Goal: Task Accomplishment & Management: Use online tool/utility

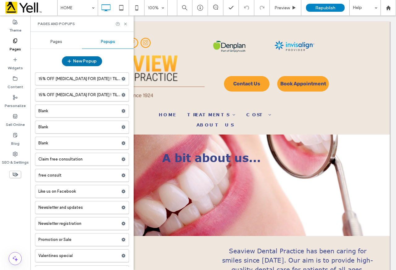
click at [86, 61] on button "New Popup" at bounding box center [82, 61] width 40 height 10
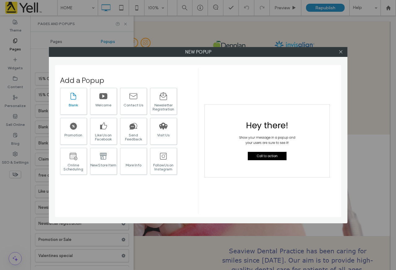
click at [74, 104] on div "Blank" at bounding box center [73, 105] width 26 height 4
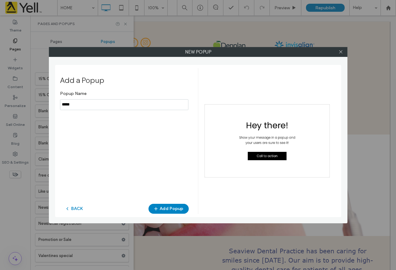
drag, startPoint x: 86, startPoint y: 107, endPoint x: 0, endPoint y: 95, distance: 86.5
click at [24, 102] on div "New popup Add a Popup Popup Name BACK Add Popup" at bounding box center [198, 135] width 396 height 270
click at [118, 106] on input "notEmpty" at bounding box center [124, 104] width 128 height 11
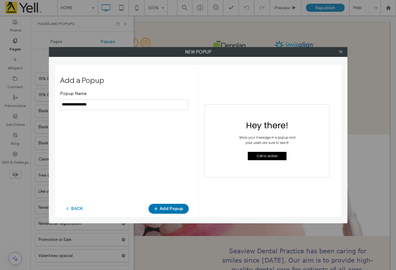
type input "**********"
click at [176, 206] on button "Add Popup" at bounding box center [168, 209] width 40 height 10
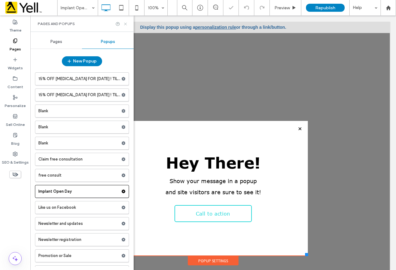
click at [126, 23] on use at bounding box center [125, 24] width 2 height 2
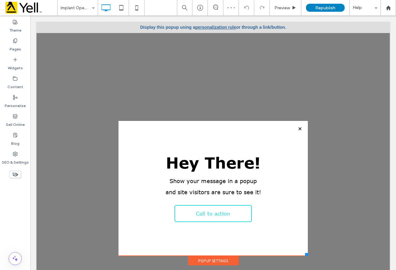
click at [196, 76] on div at bounding box center [212, 70] width 189 height 102
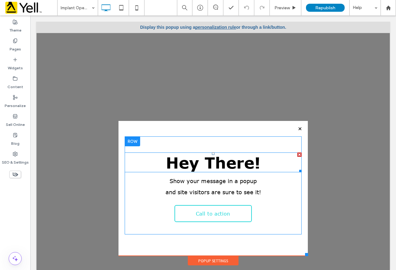
click at [297, 154] on div at bounding box center [299, 154] width 4 height 4
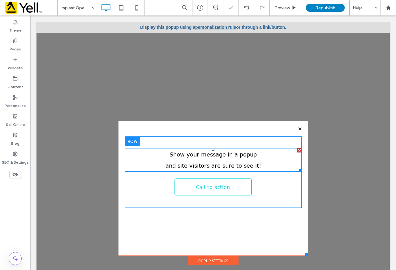
click at [297, 151] on div at bounding box center [299, 150] width 4 height 4
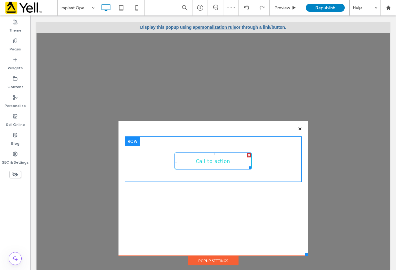
click at [247, 155] on div at bounding box center [249, 155] width 4 height 4
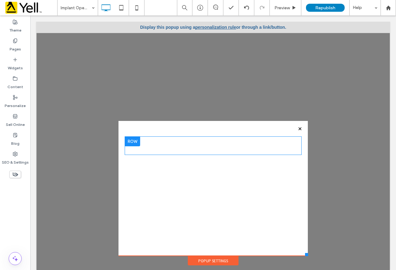
click at [131, 139] on div at bounding box center [132, 141] width 15 height 10
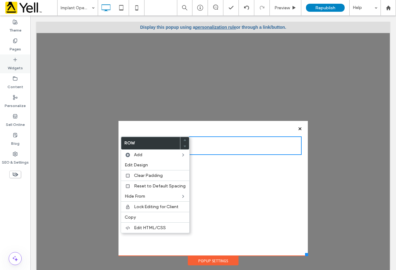
click at [15, 59] on icon at bounding box center [15, 59] width 5 height 5
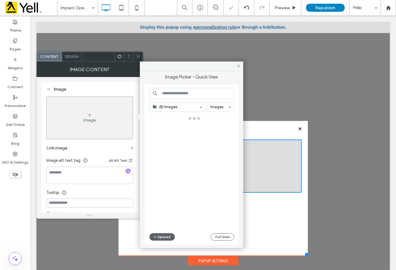
click at [88, 118] on div "Image" at bounding box center [89, 119] width 12 height 5
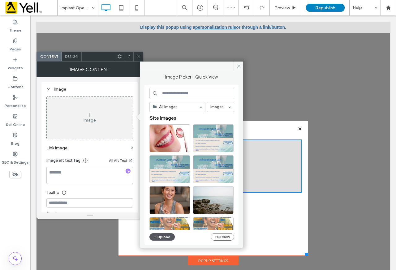
click at [162, 235] on button "Upload" at bounding box center [161, 236] width 25 height 7
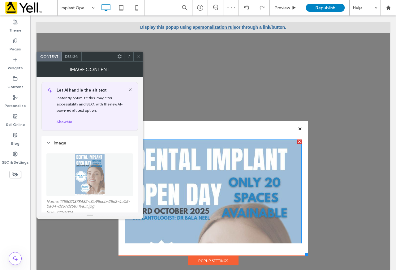
click at [136, 57] on icon at bounding box center [138, 56] width 5 height 5
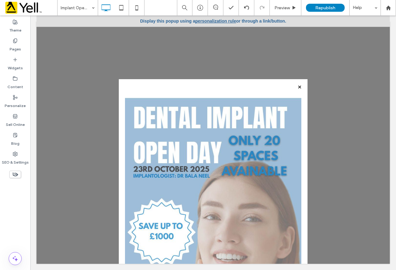
drag, startPoint x: 302, startPoint y: 241, endPoint x: 314, endPoint y: 236, distance: 12.4
click at [302, 267] on body "Click To Paste Contact Us Click To Paste Book Appointment Click To Paste HOME T…" at bounding box center [212, 139] width 365 height 261
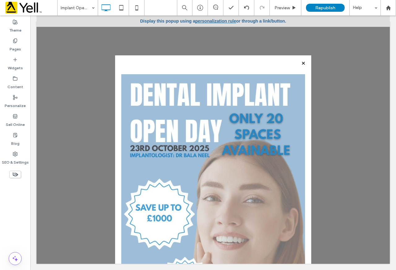
drag, startPoint x: 300, startPoint y: 242, endPoint x: 332, endPoint y: 227, distance: 35.3
click at [307, 270] on html "Click To Paste Contact Us Click To Paste Book Appointment Click To Paste HOME T…" at bounding box center [212, 139] width 365 height 261
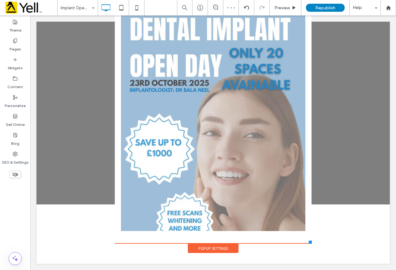
scroll to position [65, 0]
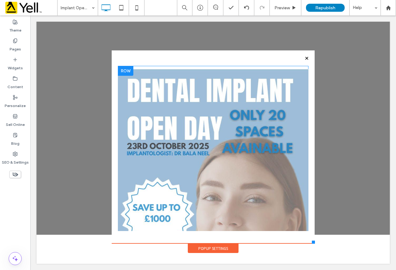
drag, startPoint x: 306, startPoint y: 242, endPoint x: 232, endPoint y: 164, distance: 108.0
click at [308, 213] on div "Click To Paste Contact Us Click To Paste Book Appointment Click To Paste HOME T…" at bounding box center [213, 100] width 206 height 307
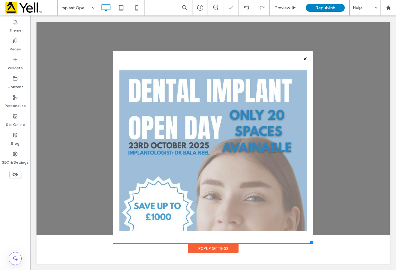
click at [222, 145] on div at bounding box center [198, 135] width 396 height 270
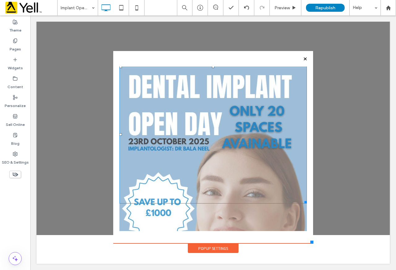
scroll to position [0, 0]
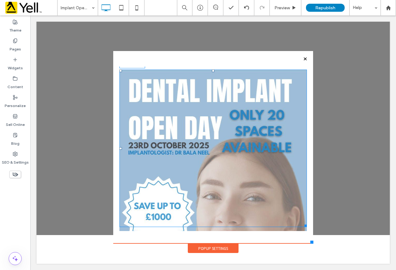
drag, startPoint x: 299, startPoint y: 205, endPoint x: 262, endPoint y: 162, distance: 57.0
click at [262, 162] on div "Click To Paste Click To Paste W:359 H:509" at bounding box center [212, 148] width 187 height 157
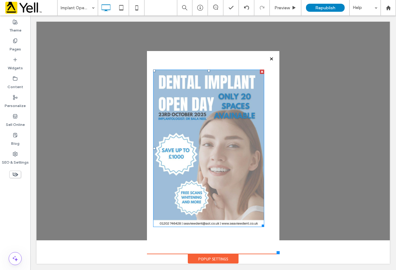
scroll to position [29, 0]
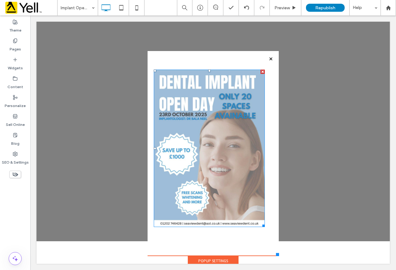
drag, startPoint x: 306, startPoint y: 242, endPoint x: 274, endPoint y: 249, distance: 33.2
click at [274, 249] on div "Click To Paste Contact Us Click To Paste Book Appointment Click To Paste HOME T…" at bounding box center [213, 106] width 134 height 319
drag, startPoint x: 205, startPoint y: 71, endPoint x: 207, endPoint y: 68, distance: 4.4
click at [207, 68] on div "Click To Paste Click To Paste T:-8" at bounding box center [213, 148] width 119 height 165
click at [207, 63] on div "Click To Paste Click To Paste Click To Paste" at bounding box center [212, 153] width 131 height 205
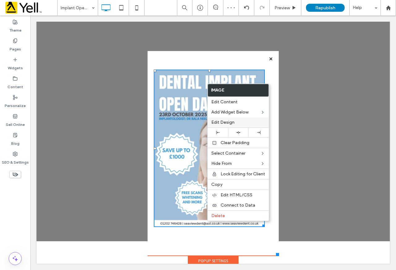
click at [238, 122] on label "Edit Design" at bounding box center [238, 122] width 54 height 5
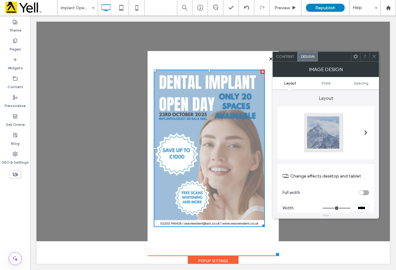
click at [364, 85] on ul "Layout Style Spacing" at bounding box center [325, 83] width 106 height 12
click at [362, 82] on span "Spacing" at bounding box center [361, 83] width 15 height 5
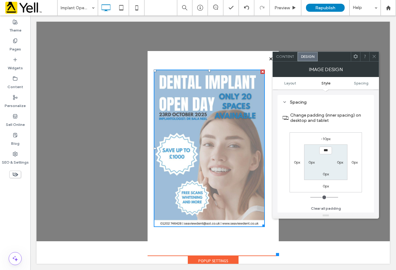
scroll to position [292, 0]
click at [326, 139] on label "-10px" at bounding box center [326, 138] width 10 height 5
type input "*"
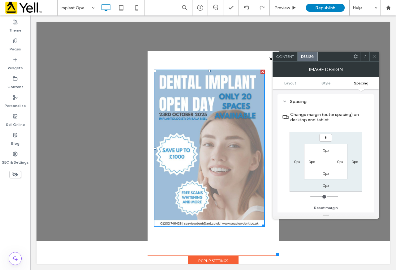
type input "*"
type input "***"
click at [374, 56] on icon at bounding box center [374, 56] width 5 height 5
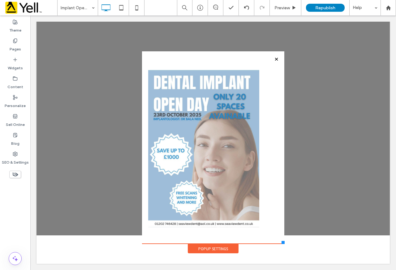
scroll to position [35, 0]
drag, startPoint x: 272, startPoint y: 255, endPoint x: 279, endPoint y: 249, distance: 9.2
click at [279, 249] on div "Click To Paste Contact Us Click To Paste Book Appointment Click To Paste HOME T…" at bounding box center [212, 100] width 145 height 306
click at [222, 249] on div "Popup Settings" at bounding box center [213, 248] width 51 height 9
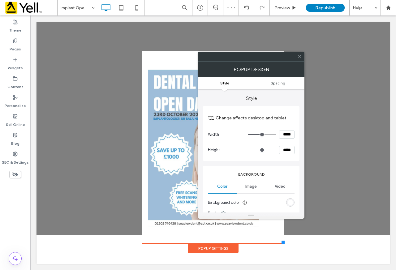
click at [286, 83] on link "Spacing" at bounding box center [277, 83] width 53 height 5
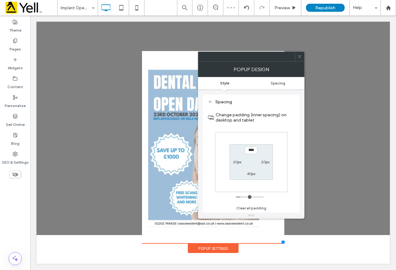
scroll to position [221, 0]
type input "***"
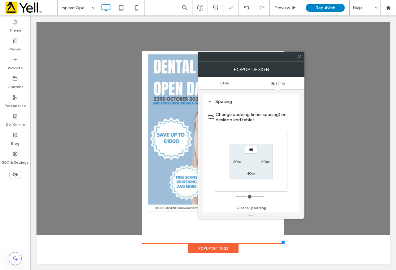
click at [251, 174] on label "40px" at bounding box center [251, 173] width 8 height 5
type input "**"
type input "*"
type input "***"
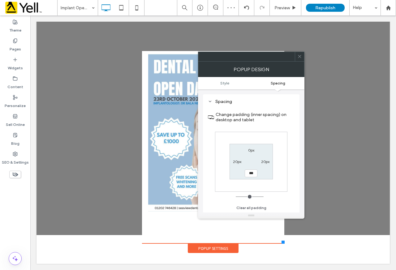
click at [268, 162] on label "20px" at bounding box center [265, 161] width 8 height 5
type input "**"
type input "*"
type input "***"
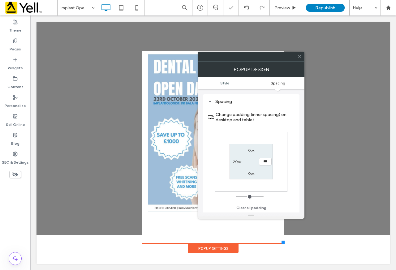
click at [234, 161] on label "20px" at bounding box center [237, 161] width 8 height 5
type input "**"
type input "*"
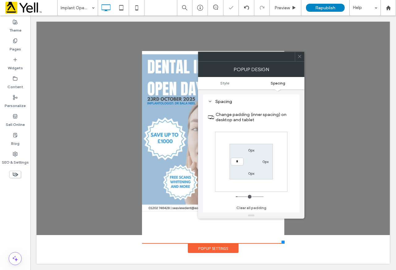
type input "*"
type input "***"
click at [301, 56] on div at bounding box center [299, 56] width 9 height 9
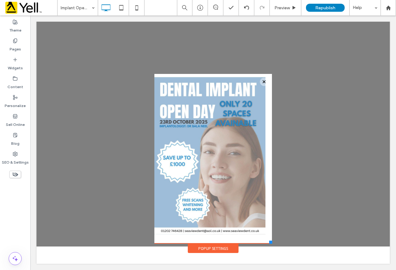
scroll to position [24, 0]
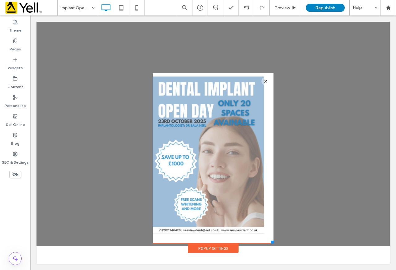
drag, startPoint x: 278, startPoint y: 243, endPoint x: 269, endPoint y: 232, distance: 14.5
click at [269, 232] on div "Click To Paste Contact Us Click To Paste Book Appointment Click To Paste HOME T…" at bounding box center [213, 111] width 124 height 284
drag, startPoint x: 257, startPoint y: 233, endPoint x: 271, endPoint y: 241, distance: 16.2
click at [271, 241] on div "Click To Paste Contact Us Click To Paste Book Appointment Click To Paste HOME T…" at bounding box center [213, 116] width 127 height 296
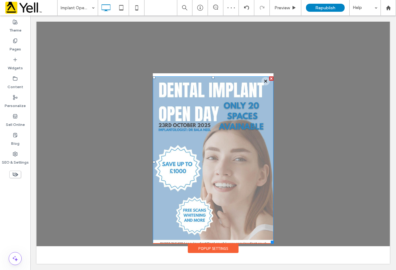
scroll to position [1, 0]
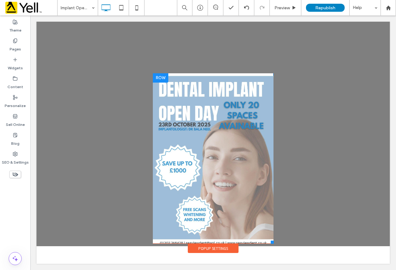
click at [228, 74] on div "Click To Paste Click To Paste" at bounding box center [213, 162] width 121 height 179
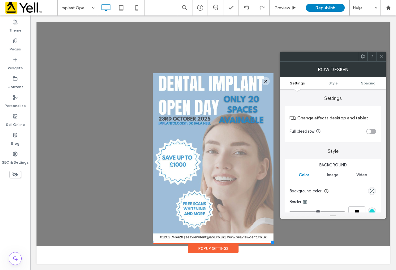
scroll to position [0, 0]
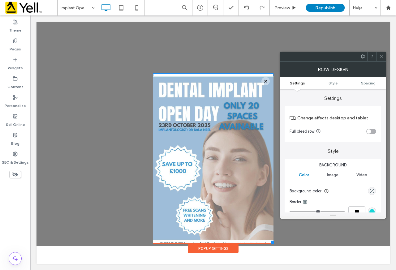
drag, startPoint x: 268, startPoint y: 244, endPoint x: 271, endPoint y: 243, distance: 3.2
click at [271, 244] on div "Click To Paste Contact Us Click To Paste Book Appointment Click To Paste HOME T…" at bounding box center [213, 116] width 127 height 296
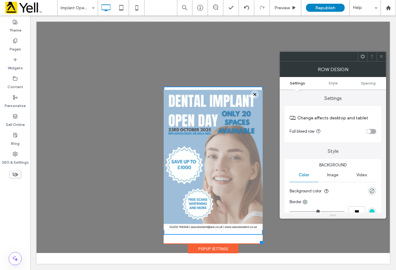
scroll to position [17, 0]
drag, startPoint x: 269, startPoint y: 242, endPoint x: 258, endPoint y: 237, distance: 11.8
click at [258, 237] on div "Click To Paste Contact Us Click To Paste Book Appointment Click To Paste HOME T…" at bounding box center [213, 117] width 103 height 271
click at [219, 249] on div "Popup Settings" at bounding box center [213, 248] width 51 height 9
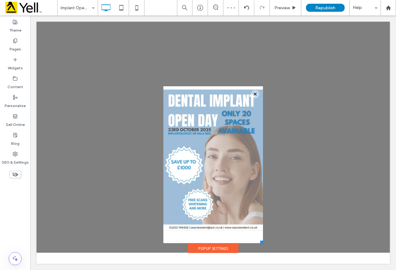
click at [219, 247] on div "Popup Settings" at bounding box center [213, 248] width 51 height 9
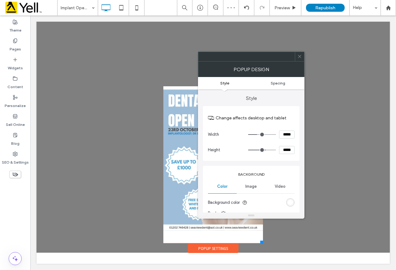
click at [278, 81] on span "Spacing" at bounding box center [278, 83] width 15 height 5
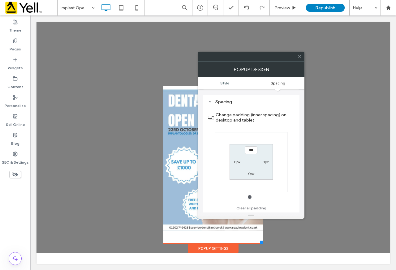
scroll to position [221, 0]
click at [234, 162] on label "0px" at bounding box center [237, 161] width 6 height 5
type input "**"
type input "****"
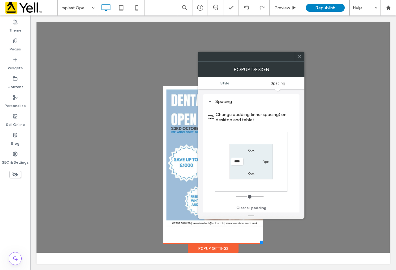
click at [264, 162] on label "0px" at bounding box center [265, 161] width 6 height 5
type input "*"
type input "**"
type input "****"
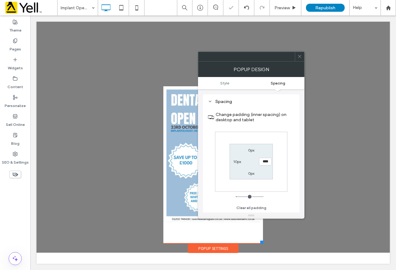
click at [301, 58] on icon at bounding box center [299, 56] width 5 height 5
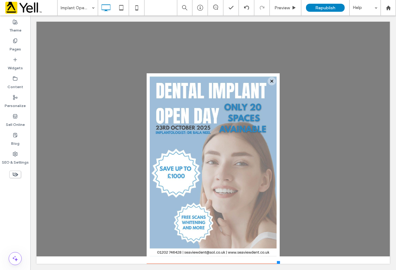
scroll to position [15, 0]
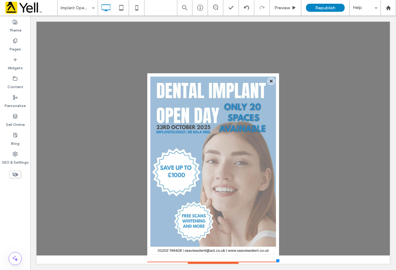
drag, startPoint x: 258, startPoint y: 243, endPoint x: 275, endPoint y: 259, distance: 22.7
click at [276, 259] on div at bounding box center [277, 260] width 3 height 3
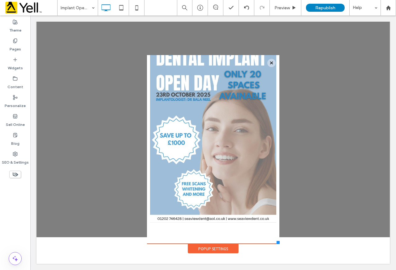
scroll to position [33, 0]
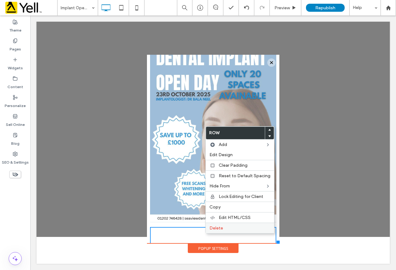
click at [224, 229] on label "Delete" at bounding box center [239, 227] width 61 height 5
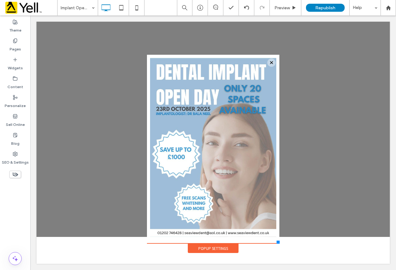
click at [209, 249] on div "Popup Settings" at bounding box center [213, 248] width 51 height 9
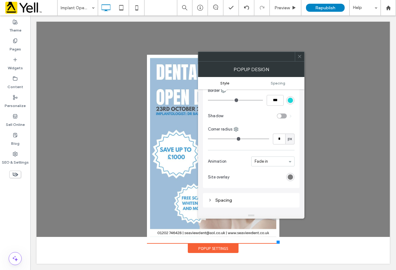
scroll to position [124, 0]
click at [280, 141] on input "*" at bounding box center [279, 138] width 12 height 11
type input "**"
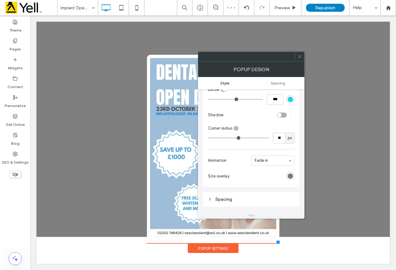
drag, startPoint x: 300, startPoint y: 56, endPoint x: 284, endPoint y: 49, distance: 16.9
click at [300, 56] on icon at bounding box center [299, 56] width 5 height 5
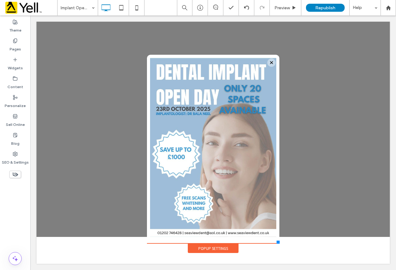
drag, startPoint x: 213, startPoint y: 247, endPoint x: 212, endPoint y: 252, distance: 4.7
click at [212, 252] on div "Popup Settings" at bounding box center [213, 248] width 51 height 9
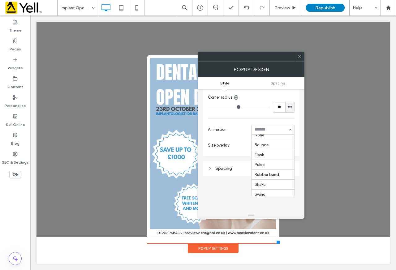
scroll to position [0, 0]
click at [301, 61] on span at bounding box center [299, 56] width 5 height 9
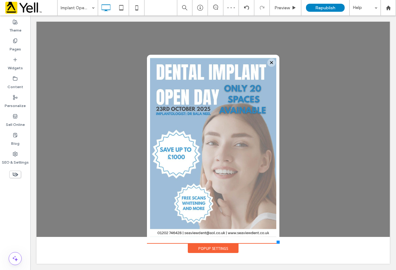
click at [335, 128] on div at bounding box center [212, 109] width 353 height 254
click at [17, 98] on icon at bounding box center [15, 97] width 5 height 5
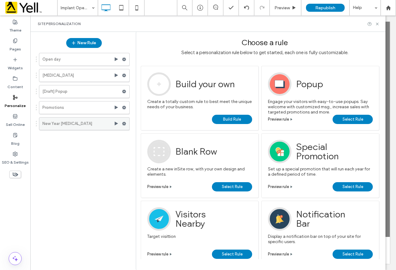
click at [123, 124] on use at bounding box center [124, 124] width 4 height 4
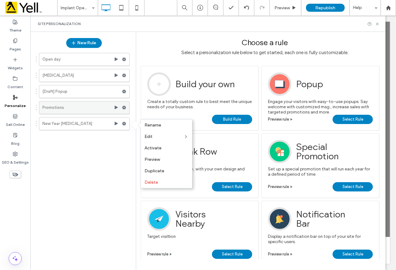
click at [125, 110] on span at bounding box center [124, 107] width 4 height 9
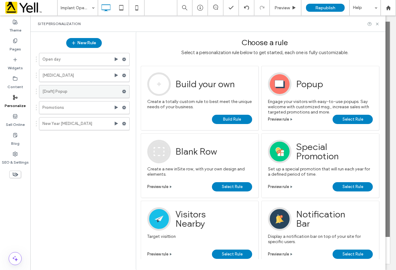
click at [124, 92] on icon at bounding box center [124, 91] width 4 height 4
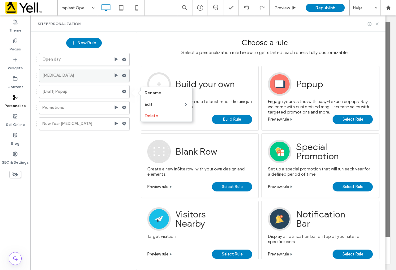
click at [126, 77] on icon at bounding box center [124, 75] width 4 height 4
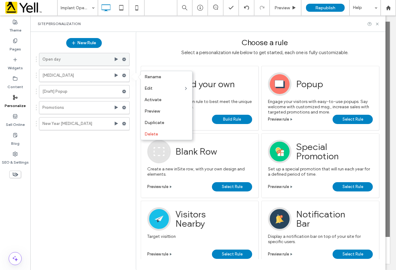
click at [126, 60] on icon at bounding box center [124, 59] width 4 height 4
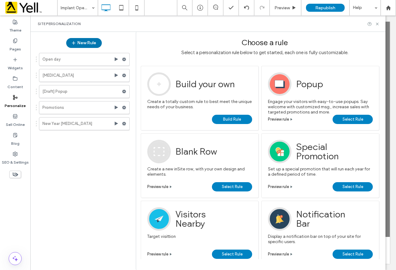
click at [90, 46] on button "New Rule" at bounding box center [84, 43] width 36 height 10
click at [94, 43] on button "New Rule" at bounding box center [84, 43] width 36 height 10
click at [79, 44] on button "New Rule" at bounding box center [84, 43] width 36 height 10
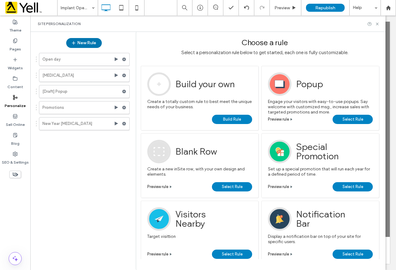
click at [79, 44] on button "New Rule" at bounding box center [84, 43] width 36 height 10
click at [235, 117] on span "Build Rule" at bounding box center [232, 119] width 18 height 9
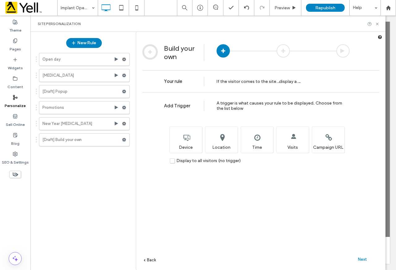
click at [173, 162] on label "Display to all visitors (no trigger)" at bounding box center [205, 160] width 71 height 5
click at [364, 258] on span "Next" at bounding box center [362, 259] width 9 height 5
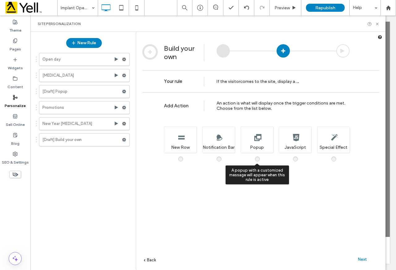
click at [261, 156] on span at bounding box center [261, 156] width 0 height 0
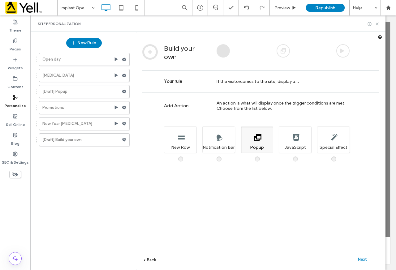
click at [359, 260] on span "Next" at bounding box center [362, 259] width 9 height 5
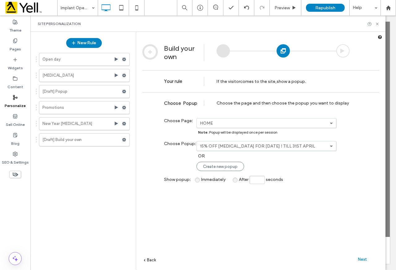
click at [229, 123] on label "HOME" at bounding box center [265, 123] width 130 height 5
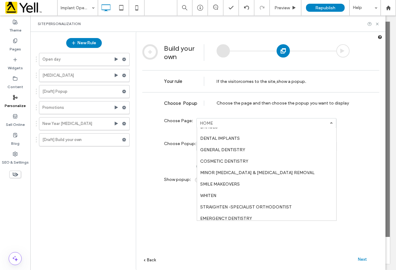
scroll to position [102, 0]
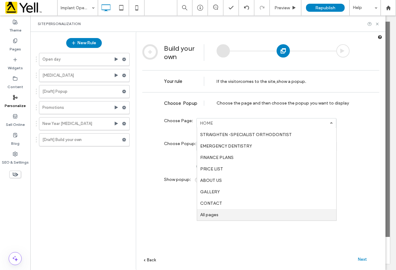
click at [216, 213] on label "All pages" at bounding box center [209, 214] width 18 height 5
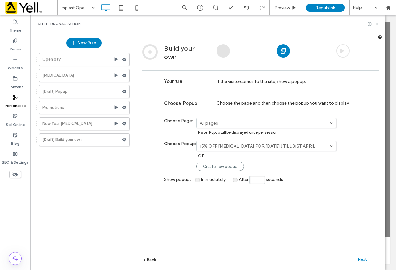
click at [286, 144] on label "15% OFF [MEDICAL_DATA] FOR [DATE] ! TILL 31ST APRIL" at bounding box center [265, 145] width 130 height 5
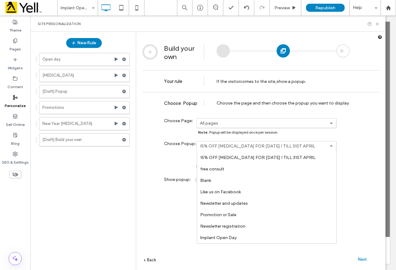
scroll to position [78, 0]
click at [242, 238] on link "Implant Open Day" at bounding box center [266, 237] width 139 height 11
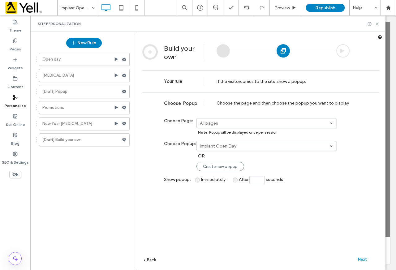
click at [363, 259] on span "Next" at bounding box center [362, 259] width 9 height 5
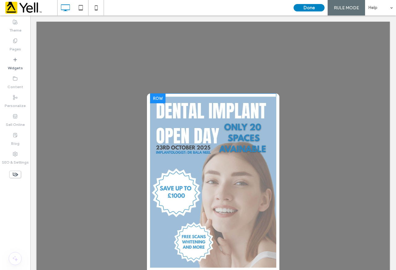
scroll to position [0, 0]
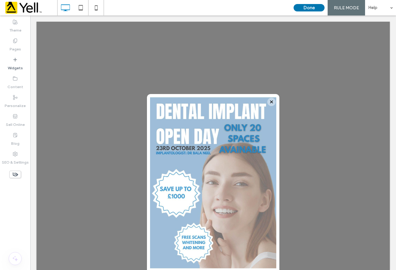
click at [309, 5] on button "Done" at bounding box center [308, 7] width 31 height 7
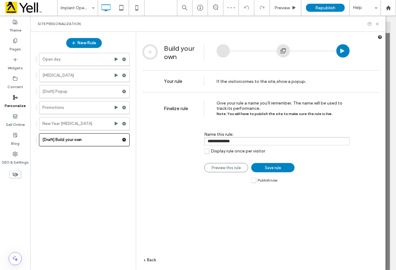
drag, startPoint x: 243, startPoint y: 139, endPoint x: 182, endPoint y: 142, distance: 61.2
click at [182, 142] on div "**********" at bounding box center [256, 139] width 185 height 35
type input "********"
click at [267, 164] on link "Save rule" at bounding box center [272, 167] width 43 height 9
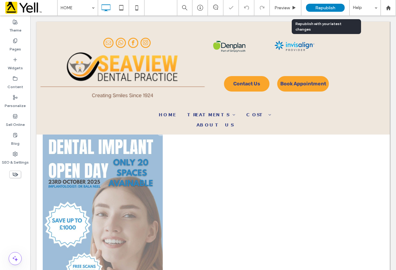
click at [320, 5] on span "Republish" at bounding box center [325, 7] width 20 height 5
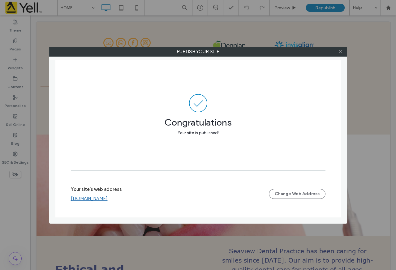
click at [342, 51] on icon at bounding box center [340, 51] width 5 height 5
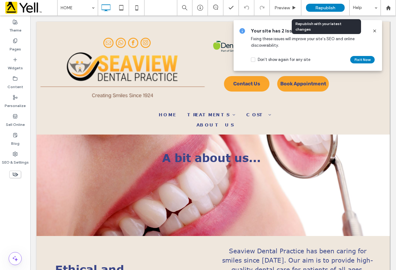
click at [313, 5] on div "Republish" at bounding box center [325, 8] width 39 height 8
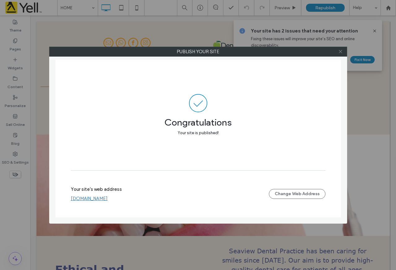
click at [341, 51] on use at bounding box center [340, 51] width 3 height 3
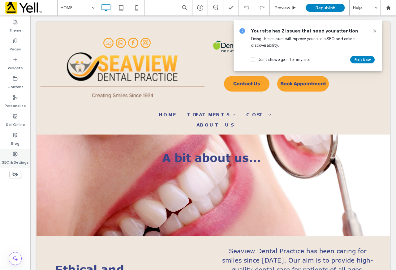
click at [12, 152] on div "SEO & Settings" at bounding box center [15, 158] width 30 height 19
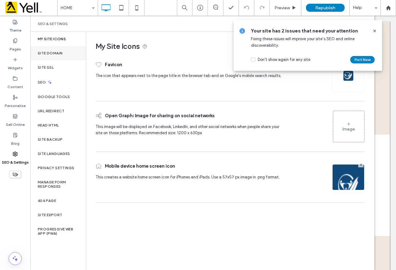
click at [66, 54] on div "Site Domain" at bounding box center [58, 53] width 56 height 14
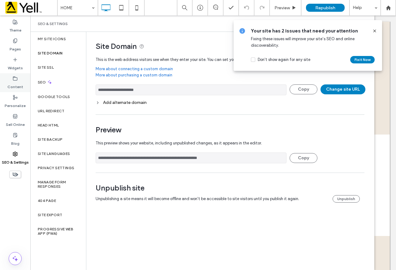
drag, startPoint x: 98, startPoint y: 90, endPoint x: 21, endPoint y: 91, distance: 76.7
click at [21, 91] on div "**********" at bounding box center [15, 142] width 30 height 254
